Goal: Information Seeking & Learning: Learn about a topic

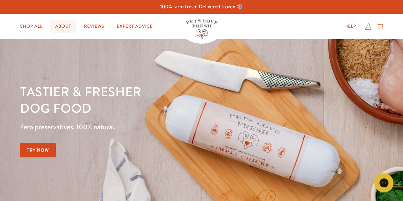
click at [64, 30] on link "About" at bounding box center [63, 26] width 26 height 13
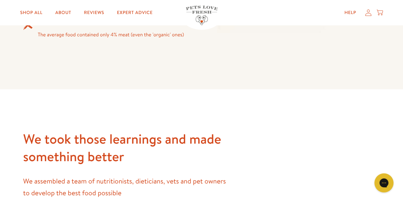
scroll to position [732, 0]
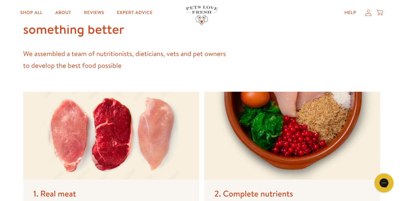
click at [78, 46] on div "We took those learnings and made something better We assembled a team of nutrit…" at bounding box center [125, 37] width 204 height 68
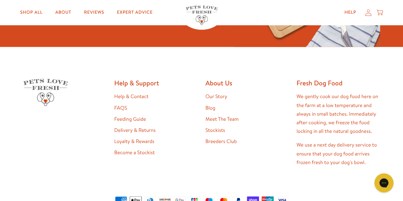
scroll to position [1624, 0]
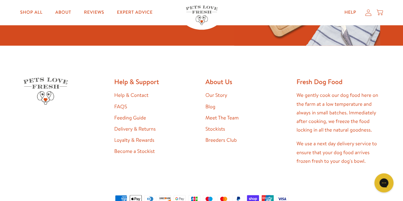
click at [120, 114] on link "Feeding Guide" at bounding box center [130, 117] width 32 height 7
click at [117, 103] on link "FAQS" at bounding box center [120, 106] width 13 height 7
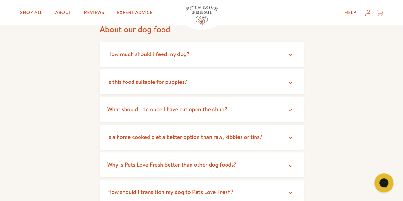
scroll to position [64, 0]
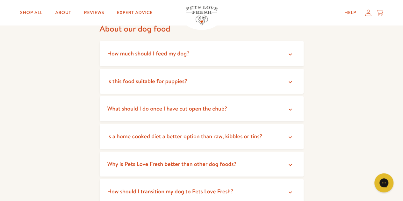
click at [166, 111] on span "What should I do once I have cut open the chub?" at bounding box center [167, 108] width 120 height 8
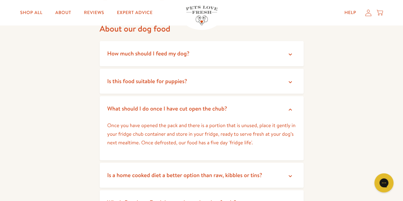
click at [155, 113] on summary "What should I do once I have cut open the chub?" at bounding box center [202, 108] width 204 height 25
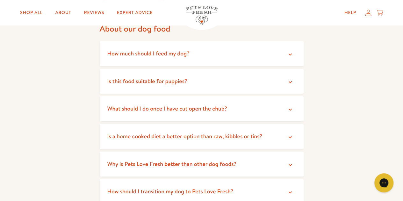
click at [160, 127] on summary "Is a home cooked diet a better option than raw, kibbles or tins?" at bounding box center [202, 136] width 204 height 25
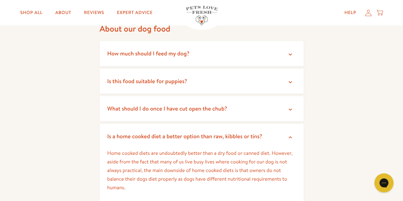
click at [160, 128] on summary "Is a home cooked diet a better option than raw, kibbles or tins?" at bounding box center [202, 136] width 204 height 25
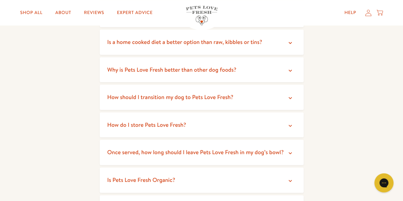
scroll to position [191, 0]
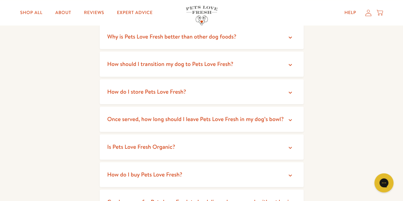
click at [192, 118] on span "Once served, how long should I leave Pets Love Fresh in my dog’s bowl?" at bounding box center [195, 119] width 176 height 8
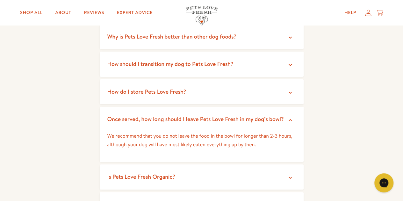
click at [192, 118] on span "Once served, how long should I leave Pets Love Fresh in my dog’s bowl?" at bounding box center [195, 119] width 176 height 8
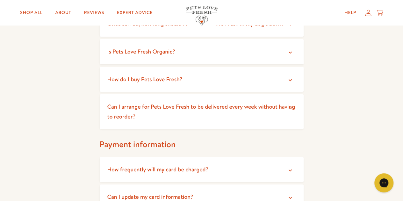
scroll to position [287, 0]
click at [31, 11] on link "Shop All" at bounding box center [31, 12] width 32 height 13
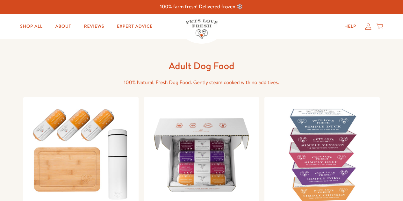
scroll to position [64, 0]
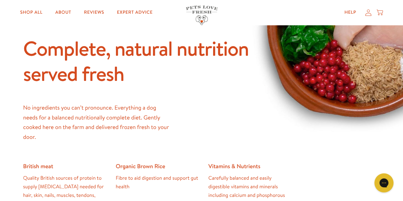
scroll to position [541, 0]
